Goal: Transaction & Acquisition: Purchase product/service

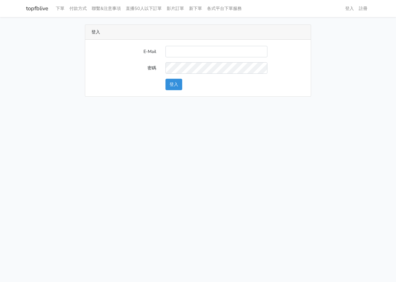
click at [206, 50] on input "E-Mail" at bounding box center [216, 51] width 102 height 11
click at [131, 104] on html "topfblive 下單 付款方式 聯繫&注意事項 直播50人以下訂單 影片訂單 新下單 各式平台下單服務 登入 註冊" at bounding box center [198, 52] width 396 height 104
click at [198, 53] on input "E-Mail" at bounding box center [216, 51] width 102 height 11
type input "L123572232@gmail.com"
click at [172, 85] on button "登入" at bounding box center [173, 84] width 17 height 11
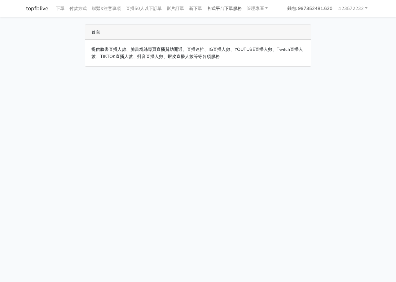
click at [239, 13] on link "各式平台下單服務" at bounding box center [224, 8] width 40 height 12
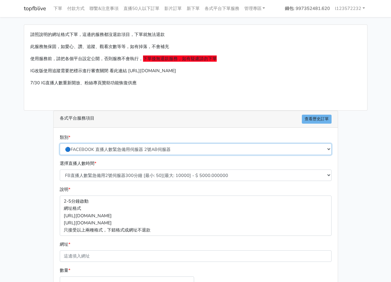
click at [135, 150] on select "🔵FACEBOOK 直播人數緊急備用伺服器 2號AB伺服器 🔵FACEBOOK 網軍專用貼文留言 安全保密 🔵FACEBOOK 直播人數緊急備用伺服器 J1 …" at bounding box center [196, 148] width 272 height 11
select select "🔵FACEBOOK 直播人數 AB伺服器"
click at [60, 143] on select "🔵FACEBOOK 直播人數緊急備用伺服器 2號AB伺服器 🔵FACEBOOK 網軍專用貼文留言 安全保密 🔵FACEBOOK 直播人數緊急備用伺服器 J1 …" at bounding box center [196, 148] width 272 height 11
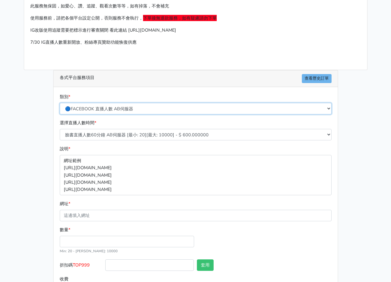
scroll to position [69, 0]
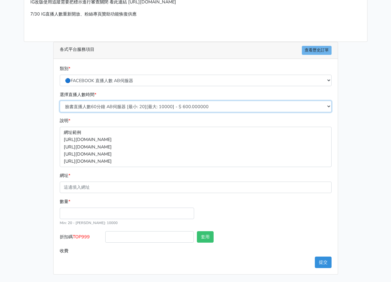
click at [153, 108] on select "臉書直播人數60分鐘 AB伺服器 [最小: 20][最大: 10000] - $ 600.000000 臉書直播人數90分鐘 AB伺服器 [最小: 20][最…" at bounding box center [196, 106] width 272 height 11
select select "612"
click at [60, 101] on select "臉書直播人數60分鐘 AB伺服器 [最小: 20][最大: 10000] - $ 600.000000 臉書直播人數90分鐘 AB伺服器 [最小: 20][最…" at bounding box center [196, 106] width 272 height 11
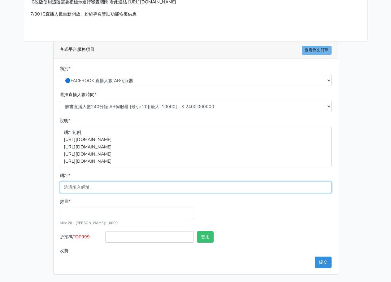
click at [125, 185] on input "網址 *" at bounding box center [196, 186] width 272 height 11
paste input "[URL][DOMAIN_NAME]"
type input "[URL][DOMAIN_NAME]"
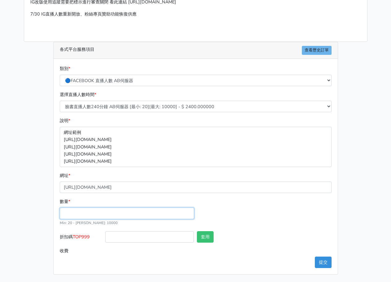
click at [128, 218] on input "數量 *" at bounding box center [127, 212] width 134 height 11
type input "35"
type input "84.000"
click at [253, 221] on div "數量 * 35 Min: 20 - Max: 10000" at bounding box center [195, 214] width 275 height 33
click at [320, 261] on button "提交" at bounding box center [323, 261] width 17 height 11
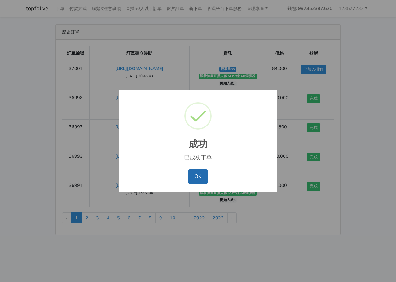
click at [199, 178] on button "OK" at bounding box center [197, 176] width 19 height 15
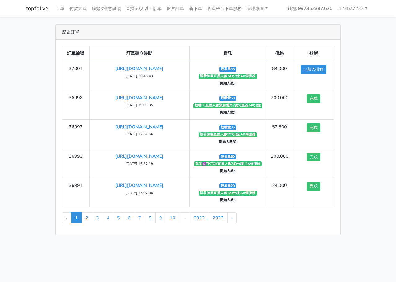
click at [364, 106] on div "歷史訂單 訂單編號 訂單建立時間 資訊 價格 狀態 37001 https://www.facebook.com/61551569815231/videos/…" at bounding box center [197, 129] width 353 height 210
click at [218, 6] on link "各式平台下單服務" at bounding box center [224, 8] width 40 height 12
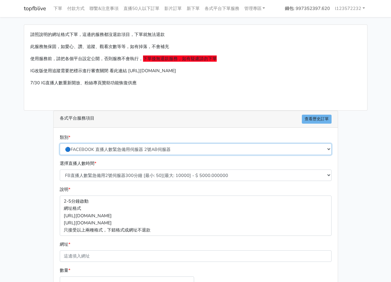
click at [148, 152] on select "🔵FACEBOOK 直播人數緊急備用伺服器 2號AB伺服器 🔵FACEBOOK 網軍專用貼文留言 安全保密 🔵FACEBOOK 直播人數緊急備用伺服器 J1 …" at bounding box center [196, 148] width 272 height 11
select select "🔵FACEBOOK 直播人數 AB伺服器"
click at [60, 143] on select "🔵FACEBOOK 直播人數緊急備用伺服器 2號AB伺服器 🔵FACEBOOK 網軍專用貼文留言 安全保密 🔵FACEBOOK 直播人數緊急備用伺服器 J1 …" at bounding box center [196, 148] width 272 height 11
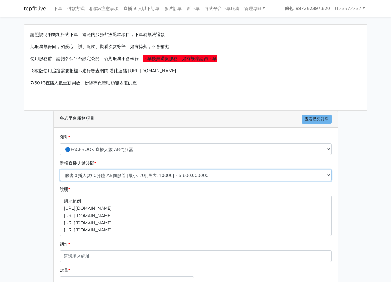
click at [132, 181] on select "臉書直播人數60分鐘 AB伺服器 [最小: 20][最大: 10000] - $ 600.000000 臉書直播人數90分鐘 AB伺服器 [最小: 20][最…" at bounding box center [196, 174] width 272 height 11
select select "613"
click at [60, 169] on select "臉書直播人數60分鐘 AB伺服器 [最小: 20][最大: 10000] - $ 600.000000 臉書直播人數90分鐘 AB伺服器 [最小: 20][最…" at bounding box center [196, 174] width 272 height 11
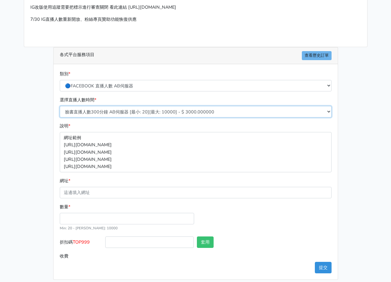
scroll to position [69, 0]
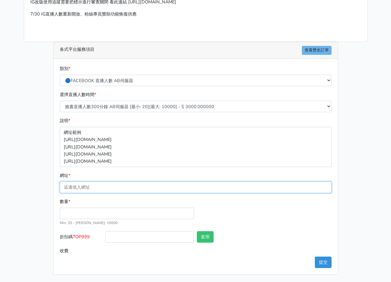
click at [124, 186] on input "網址 *" at bounding box center [196, 186] width 272 height 11
paste input "https://www.facebook.com/100063739689223/videos/1728865851153595"
type input "https://www.facebook.com/100063739689223/videos/1728865851153595"
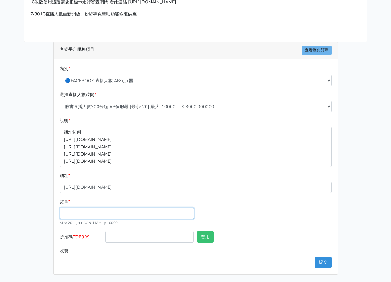
click at [162, 212] on input "數量 *" at bounding box center [127, 212] width 134 height 11
type input "35"
type input "105.000"
click at [274, 203] on div "數量 * 35 Min: 20 - Max: 10000" at bounding box center [195, 214] width 275 height 33
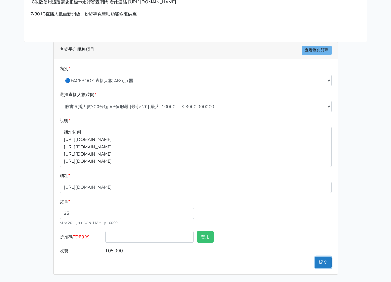
click at [322, 267] on button "提交" at bounding box center [323, 261] width 17 height 11
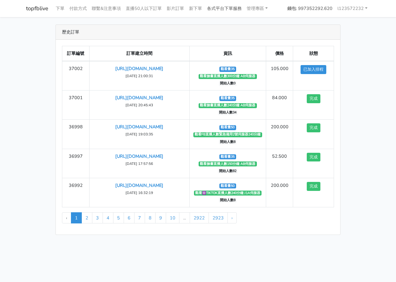
click at [215, 7] on link "各式平台下單服務" at bounding box center [224, 8] width 40 height 12
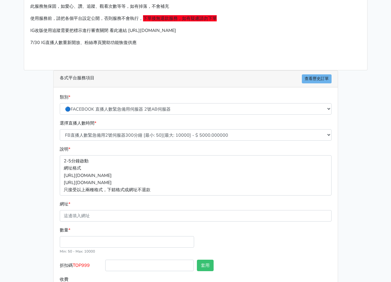
scroll to position [62, 0]
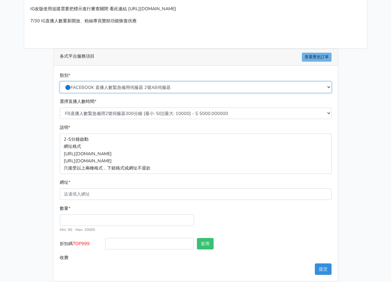
click at [127, 91] on select "🔵FACEBOOK 直播人數緊急備用伺服器 2號AB伺服器 🔵FACEBOOK 網軍專用貼文留言 安全保密 🔵FACEBOOK 直播人數緊急備用伺服器 J1 …" at bounding box center [196, 86] width 272 height 11
select select "🔯6/15新增Tiktok直播人數 穩定上人 SC"
click at [60, 81] on select "🔵FACEBOOK 直播人數緊急備用伺服器 2號AB伺服器 🔵FACEBOOK 網軍專用貼文留言 安全保密 🔵FACEBOOK 直播人數緊急備用伺服器 J1 …" at bounding box center [196, 86] width 272 height 11
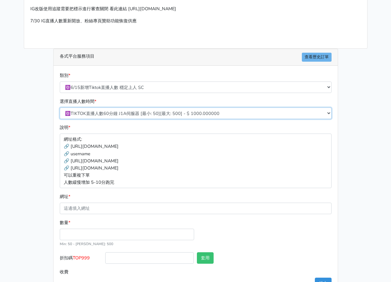
click at [153, 114] on select "🔯TIKTOK直播人數60分鐘 J1A伺服器 [最小: 50][最大: 500] - $ 1000.000000 🔯TIKTOK直播人數120分鐘 J1A伺服…" at bounding box center [196, 112] width 272 height 11
select select "541"
click at [60, 107] on select "🔯TIKTOK直播人數60分鐘 J1A伺服器 [最小: 50][最大: 500] - $ 1000.000000 🔯TIKTOK直播人數120分鐘 J1A伺服…" at bounding box center [196, 112] width 272 height 11
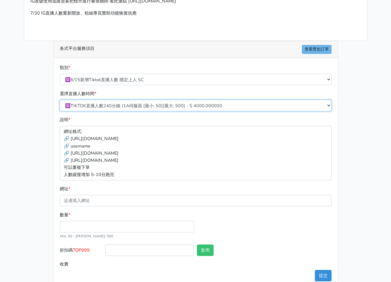
scroll to position [83, 0]
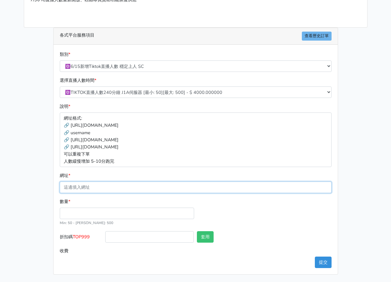
click at [135, 188] on input "網址 *" at bounding box center [196, 186] width 272 height 11
paste input "[URL][DOMAIN_NAME]"
type input "[URL][DOMAIN_NAME]"
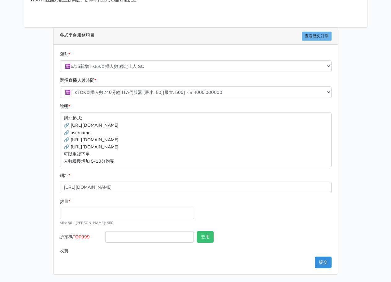
click at [35, 175] on div "請照說明的網址格式下單，這邊的服務都沒退款項目，下單就無法退款 此服務無保固，如愛心、讚、追蹤、觀看次數等等，如有掉落，不會補充 使用服務前，請把各個平台設定…" at bounding box center [195, 107] width 353 height 333
click at [112, 211] on input "數量 *" at bounding box center [127, 212] width 134 height 11
type input "50"
type input "200.000"
click at [349, 225] on div "請照說明的網址格式下單，這邊的服務都沒退款項目，下單就無法退款 此服務無保固，如愛心、讚、追蹤、觀看次數等等，如有掉落，不會補充 使用服務前，請把各個平台設定…" at bounding box center [195, 107] width 353 height 333
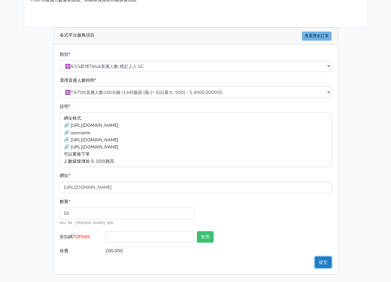
click at [327, 262] on button "提交" at bounding box center [323, 261] width 17 height 11
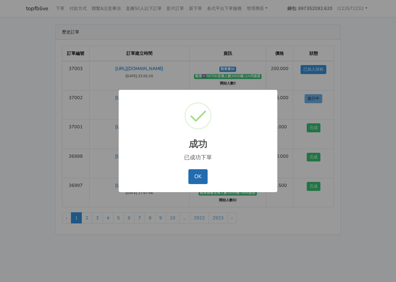
click at [197, 175] on button "OK" at bounding box center [197, 176] width 19 height 15
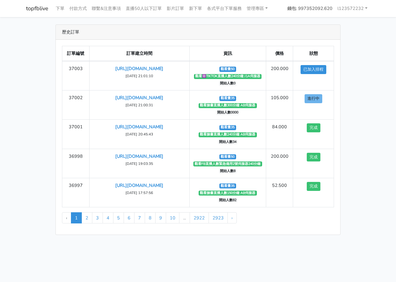
click at [361, 115] on div "歷史訂單 訂單編號 訂單建立時間 資訊 價格 狀態 37003 https://www.tiktok.com/@jingfang0926/live 觀看量50" at bounding box center [197, 129] width 353 height 210
